Goal: Feedback & Contribution: Submit feedback/report problem

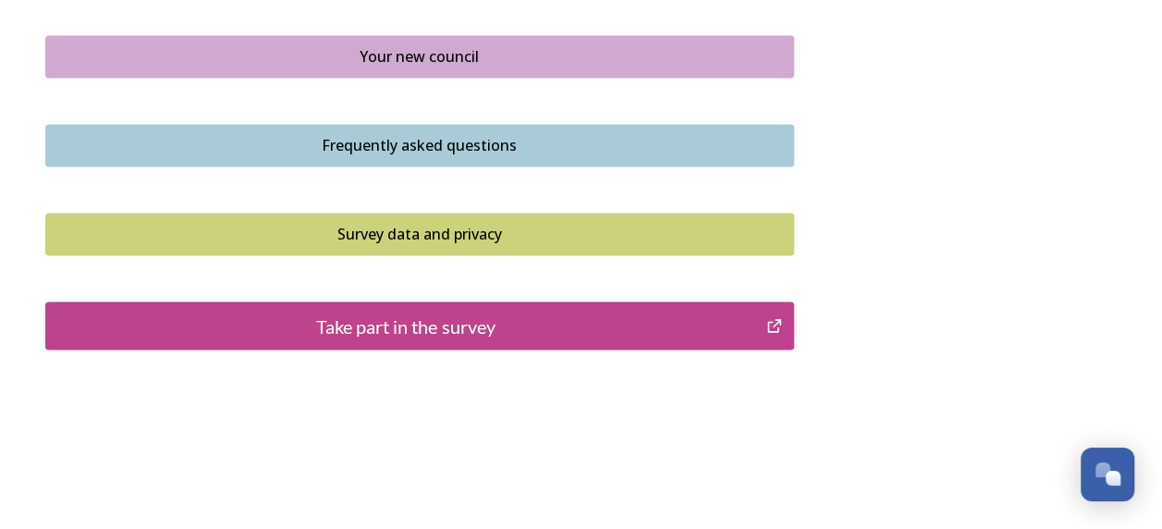
scroll to position [1455, 0]
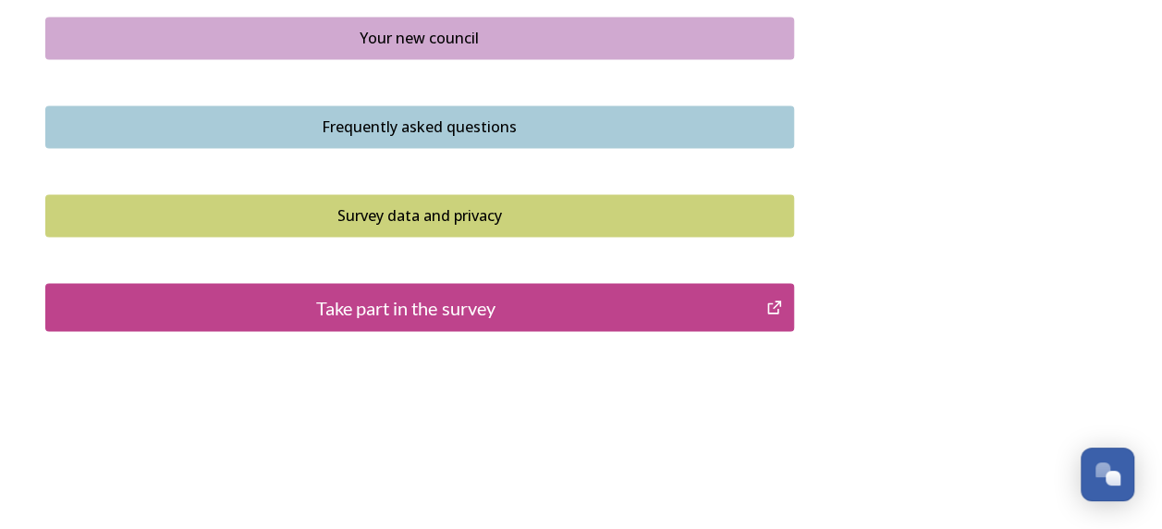
click at [354, 301] on div "Take part in the survey" at bounding box center [406, 307] width 702 height 28
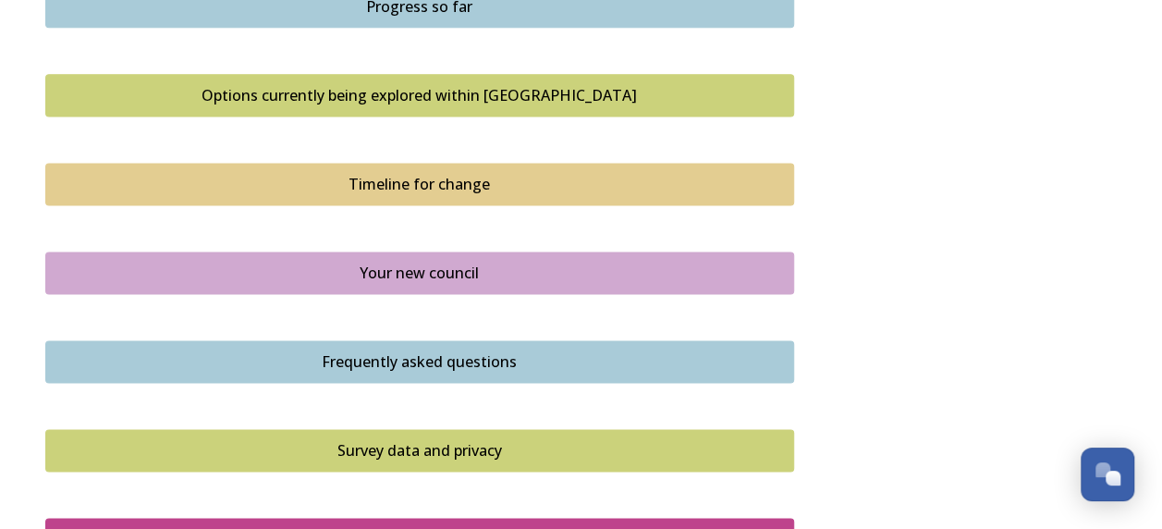
scroll to position [1086, 0]
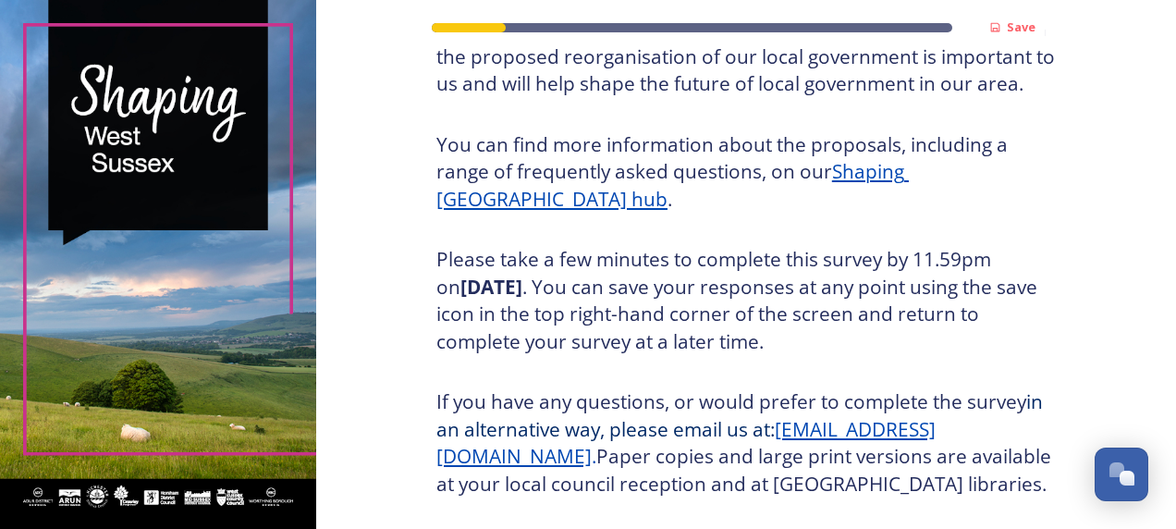
scroll to position [359, 0]
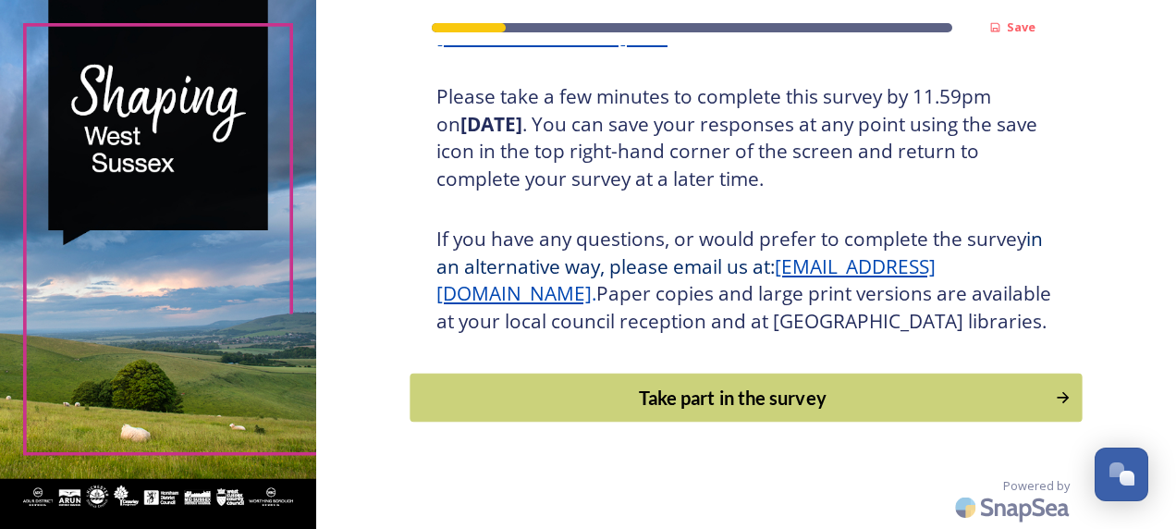
click at [777, 396] on div "Take part in the survey" at bounding box center [732, 398] width 625 height 28
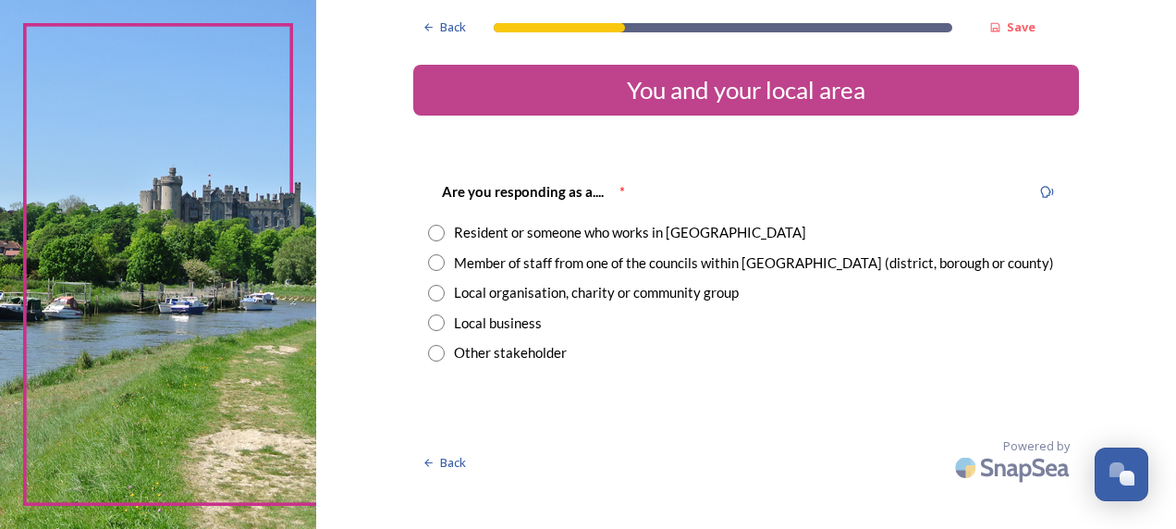
click at [436, 230] on input "radio" at bounding box center [436, 233] width 17 height 17
radio input "true"
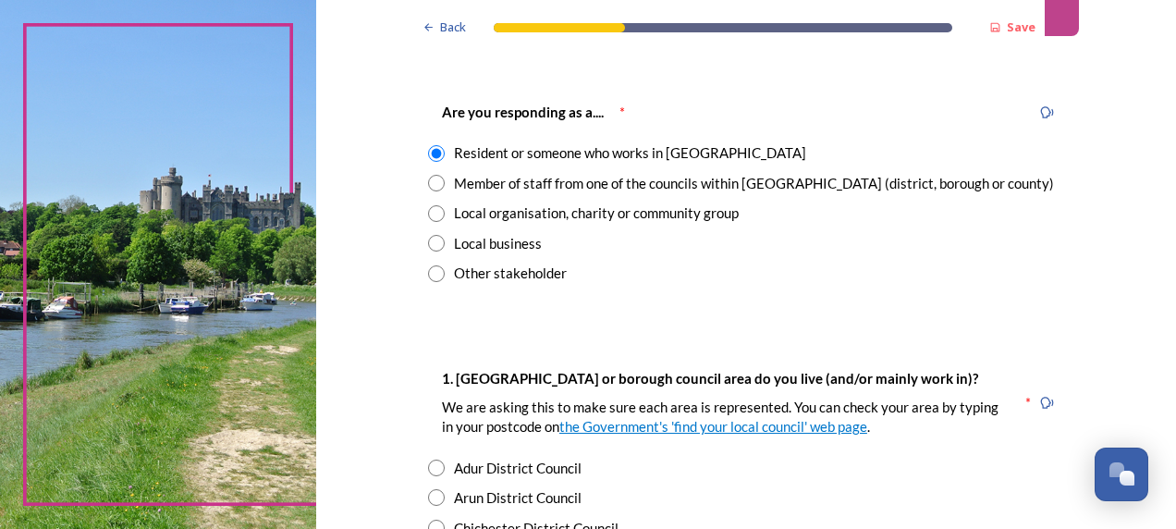
scroll to position [185, 0]
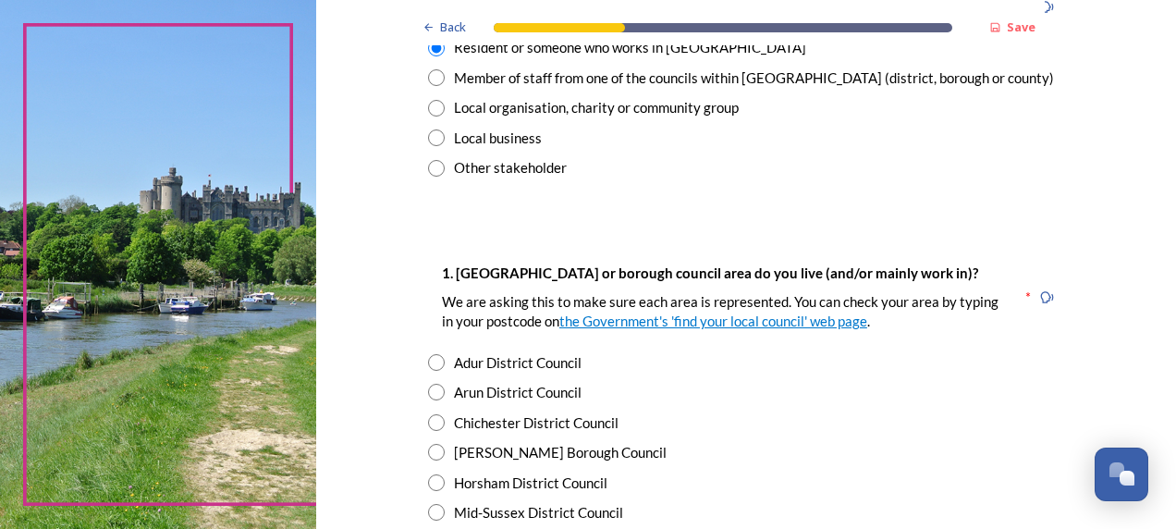
click at [429, 394] on input "radio" at bounding box center [436, 392] width 17 height 17
radio input "true"
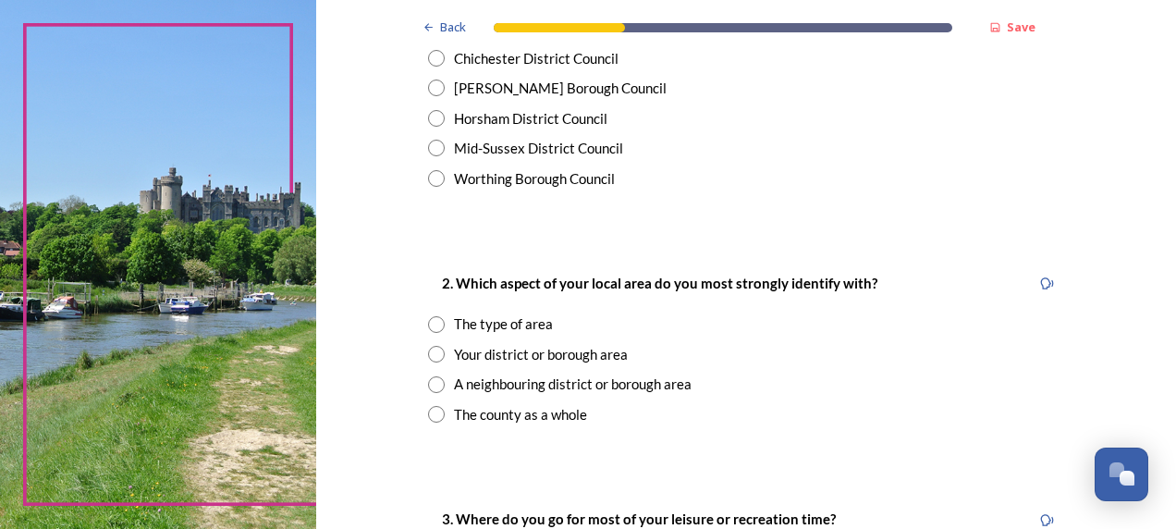
scroll to position [555, 0]
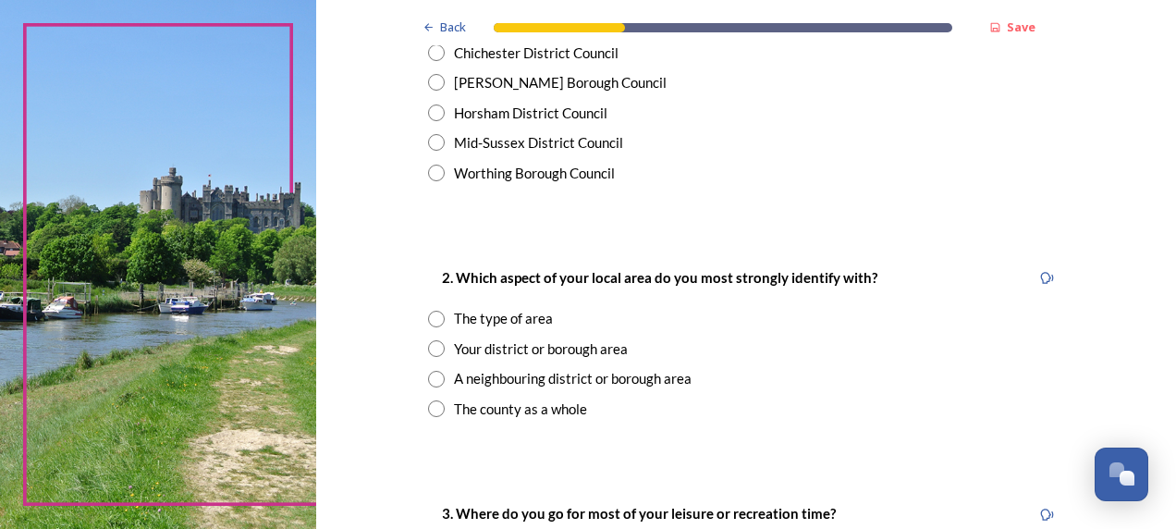
click at [428, 412] on input "radio" at bounding box center [436, 408] width 17 height 17
radio input "true"
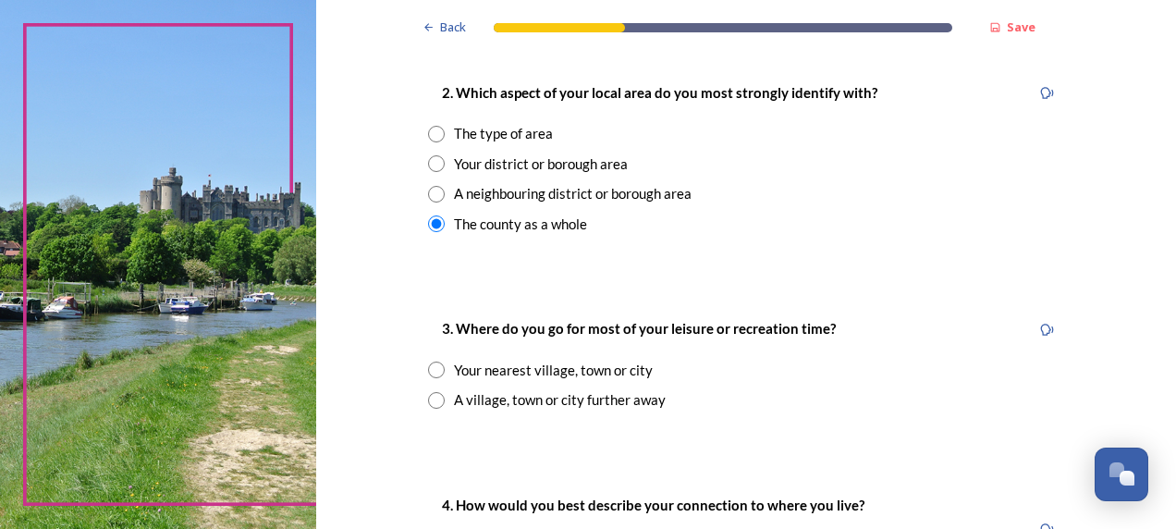
scroll to position [925, 0]
